Goal: Use online tool/utility: Utilize a website feature to perform a specific function

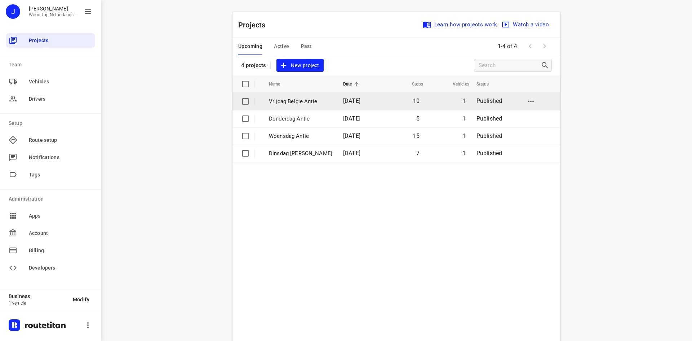
click at [289, 108] on td "Vrijdag Belgie Antie" at bounding box center [300, 101] width 76 height 17
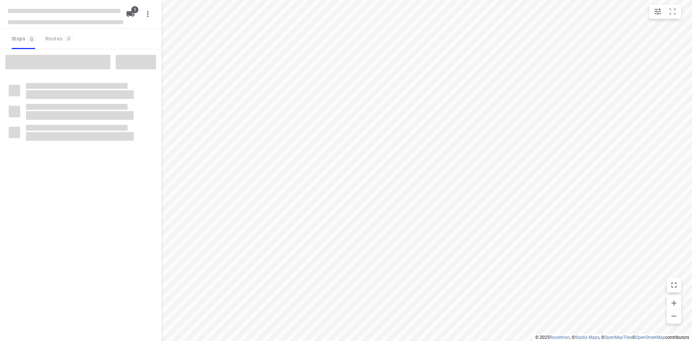
type input "distance"
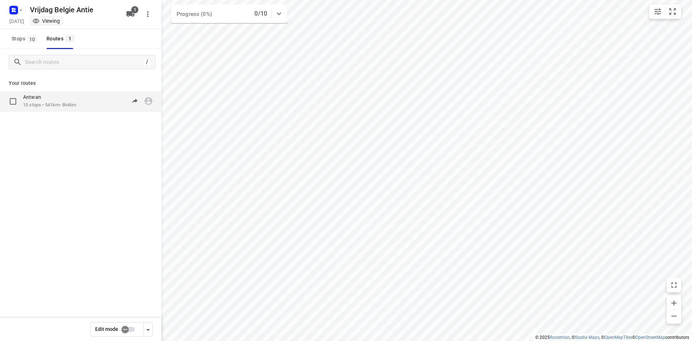
click at [53, 108] on p "10 stops • 541km • 8h46m" at bounding box center [49, 105] width 53 height 7
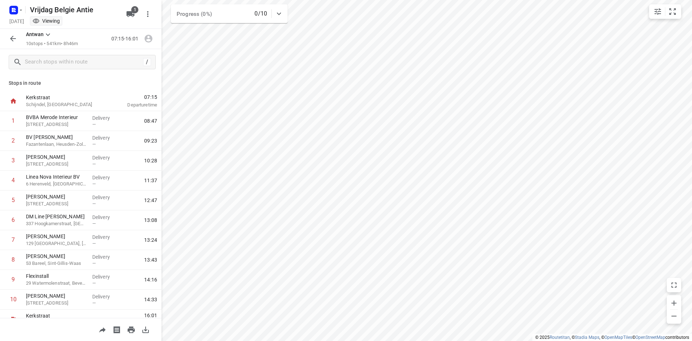
click at [8, 41] on button "button" at bounding box center [13, 38] width 14 height 14
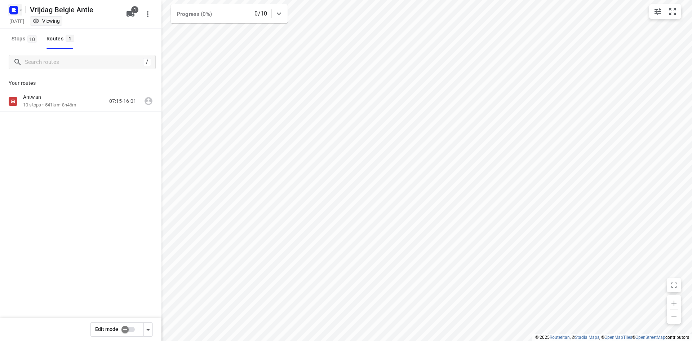
click at [16, 14] on icon "button" at bounding box center [14, 10] width 12 height 12
click at [24, 25] on p "Back to projects" at bounding box center [44, 25] width 40 height 8
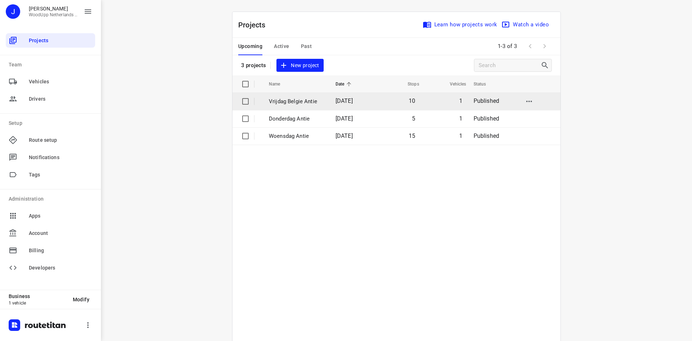
click at [293, 103] on p "Vrijdag Belgie Antie" at bounding box center [297, 101] width 56 height 8
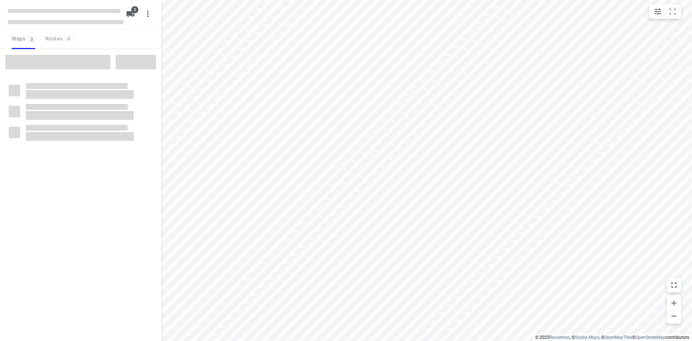
type input "distance"
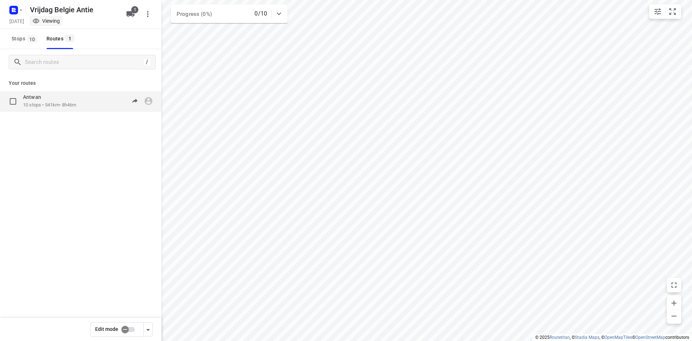
click at [52, 108] on p "10 stops • 541km • 8h46m" at bounding box center [49, 105] width 53 height 7
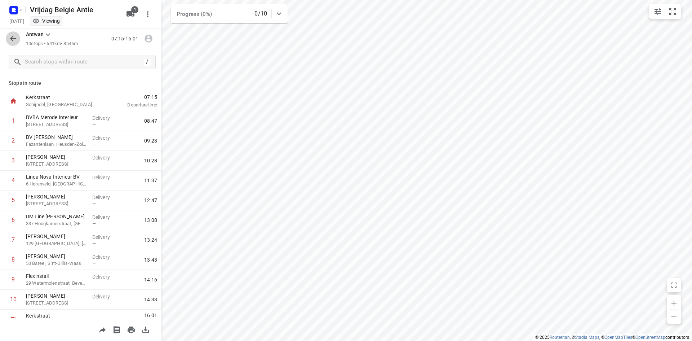
click at [12, 38] on icon "button" at bounding box center [13, 38] width 9 height 9
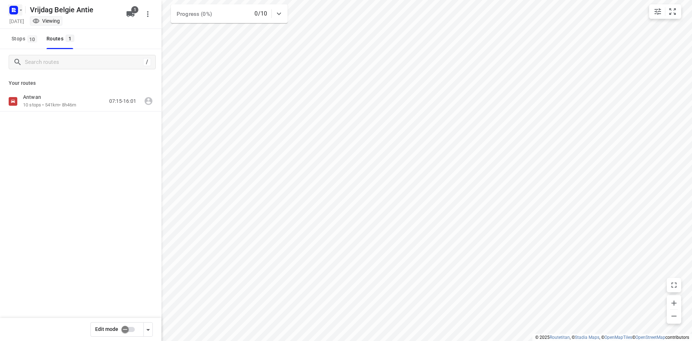
click at [13, 13] on rect "button" at bounding box center [13, 10] width 9 height 9
click at [18, 28] on icon "button" at bounding box center [17, 25] width 7 height 7
